Goal: Task Accomplishment & Management: Manage account settings

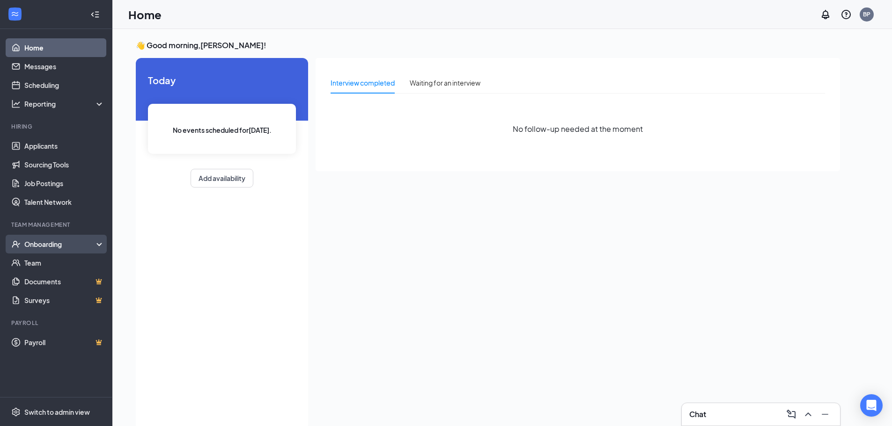
click at [64, 240] on div "Onboarding" at bounding box center [60, 244] width 72 height 9
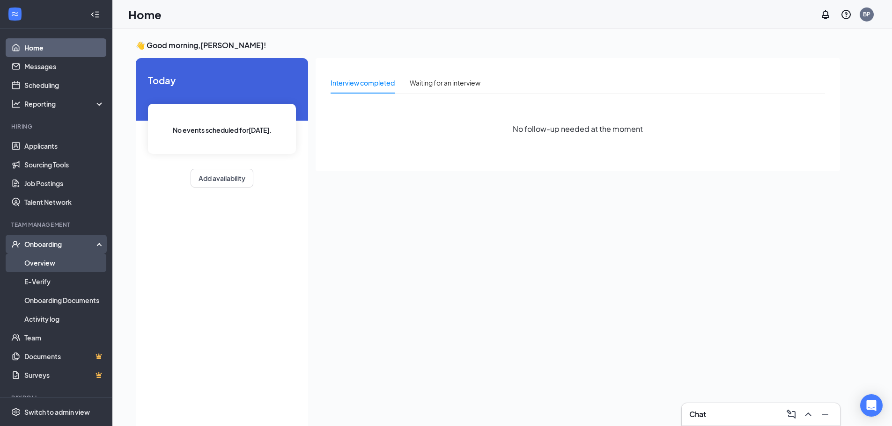
click at [66, 271] on link "Overview" at bounding box center [64, 263] width 80 height 19
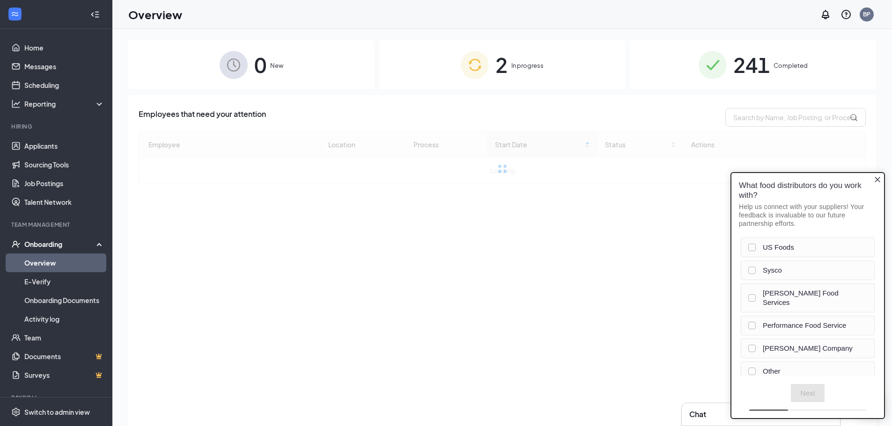
click at [702, 61] on img at bounding box center [712, 65] width 28 height 28
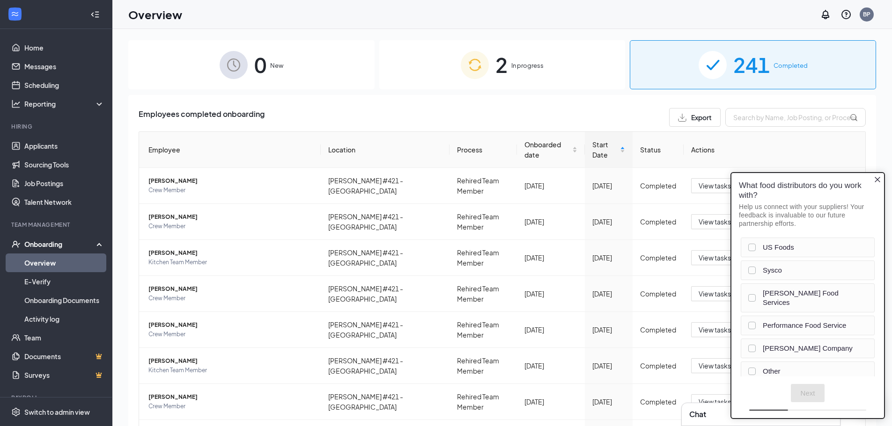
click at [461, 66] on img at bounding box center [475, 65] width 28 height 28
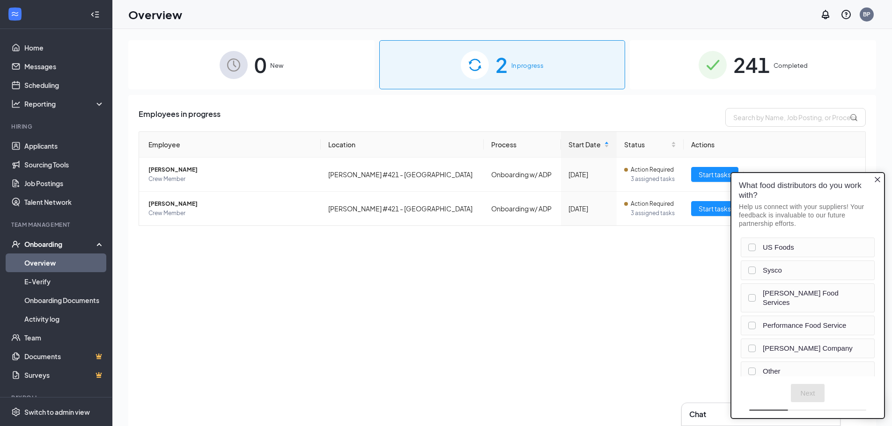
click at [877, 182] on icon "Close button" at bounding box center [876, 179] width 7 height 7
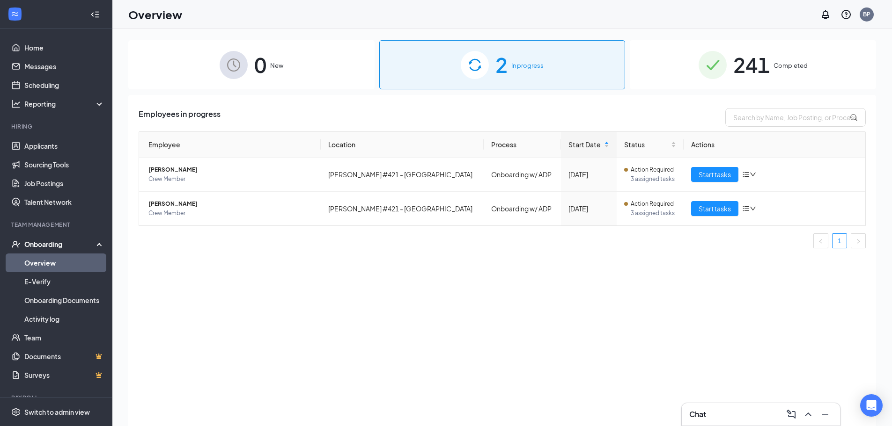
click at [792, 101] on div "Employees in progress Employee Location Process Start Date Status Actions [PERS…" at bounding box center [502, 272] width 748 height 355
click at [785, 64] on span "Completed" at bounding box center [790, 65] width 34 height 9
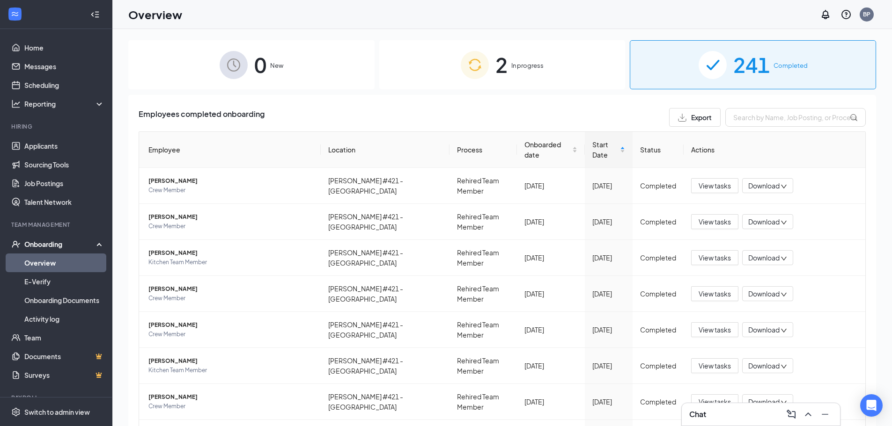
click at [288, 35] on div "0 New 2 In progress 241 Completed Employees completed onboarding Export Employe…" at bounding box center [501, 249] width 779 height 440
click at [431, 51] on div "2 In progress" at bounding box center [502, 64] width 246 height 49
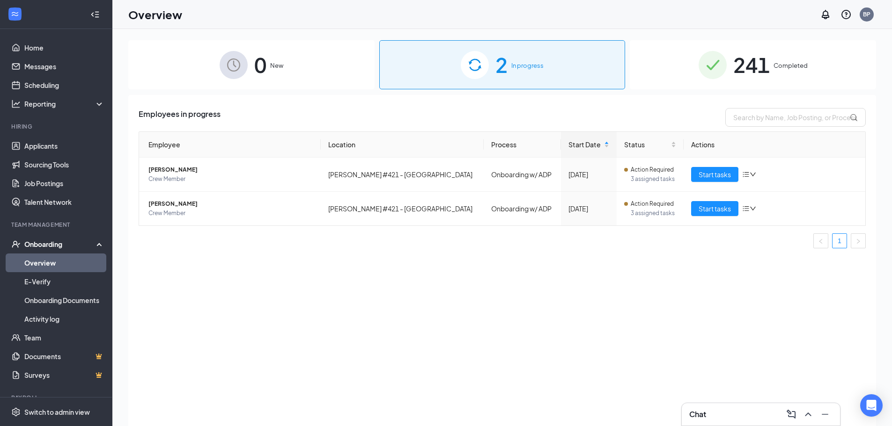
click at [266, 58] on span "0" at bounding box center [260, 65] width 12 height 32
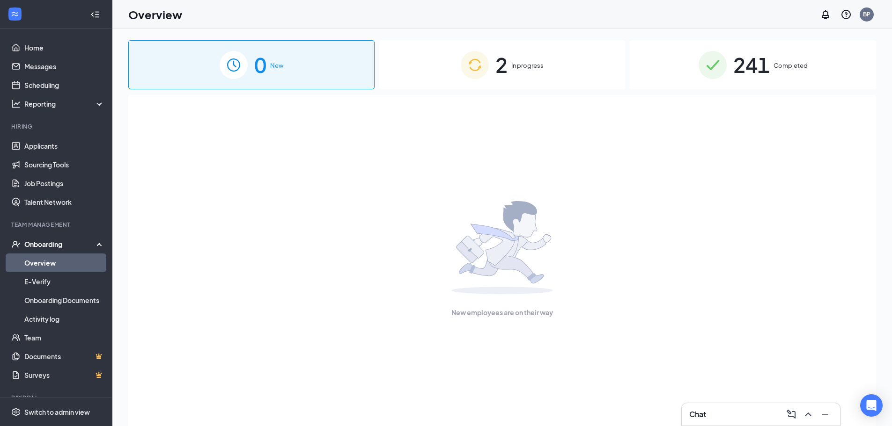
click at [574, 56] on div "2 In progress" at bounding box center [502, 64] width 246 height 49
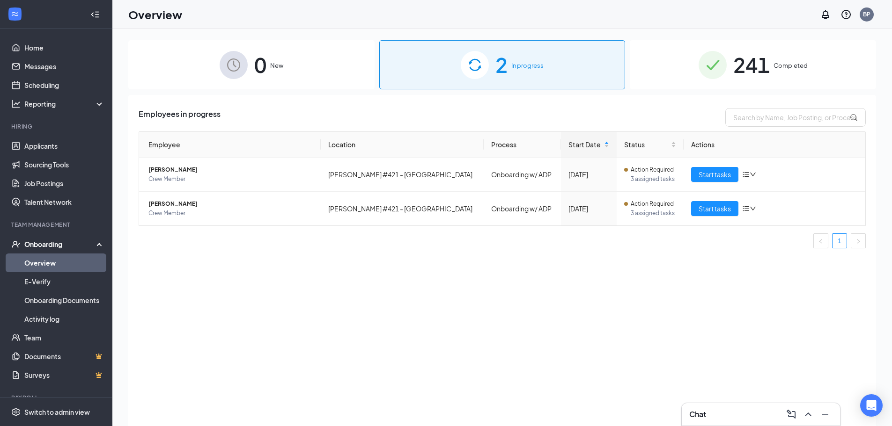
click at [71, 243] on div "Onboarding" at bounding box center [60, 244] width 72 height 9
